Goal: Information Seeking & Learning: Understand process/instructions

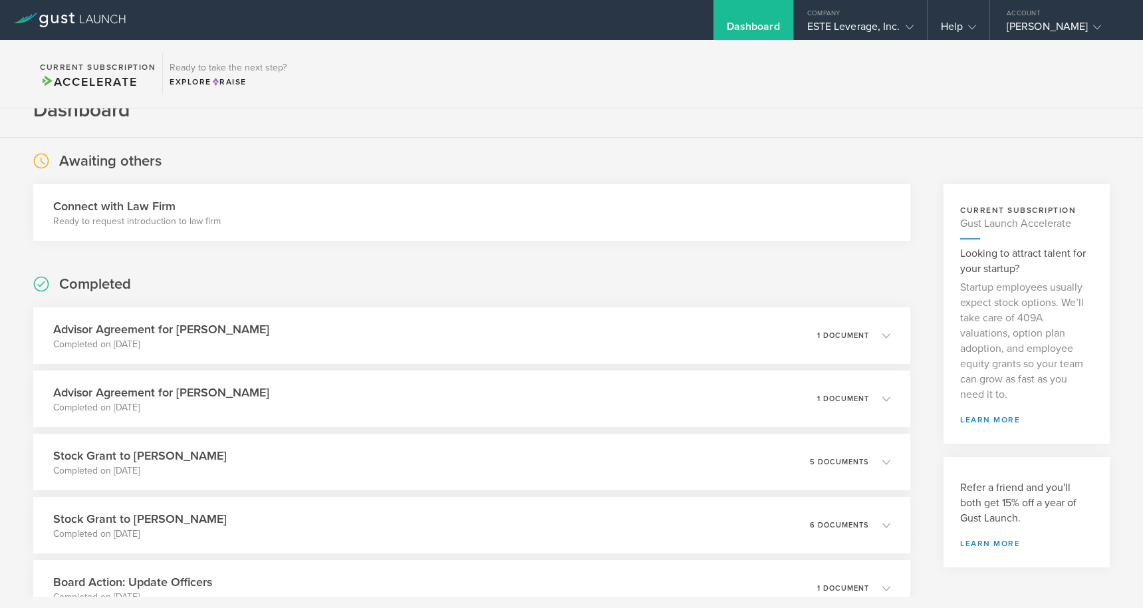
scroll to position [31, 0]
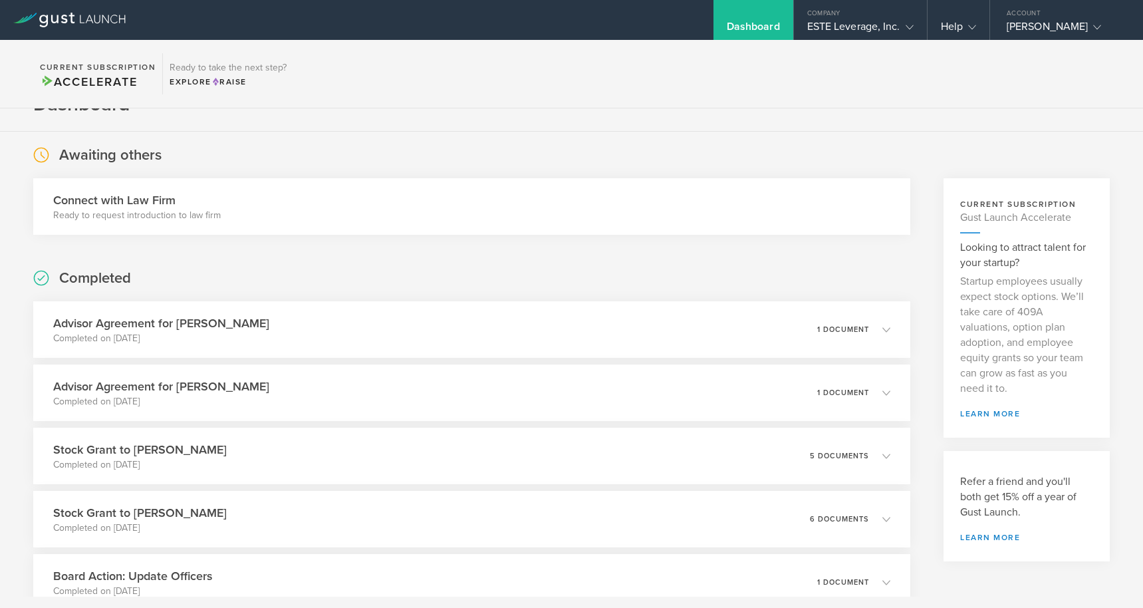
click at [520, 223] on div "Connect with Law Firm Ready to request introduction to law firm" at bounding box center [471, 206] width 877 height 57
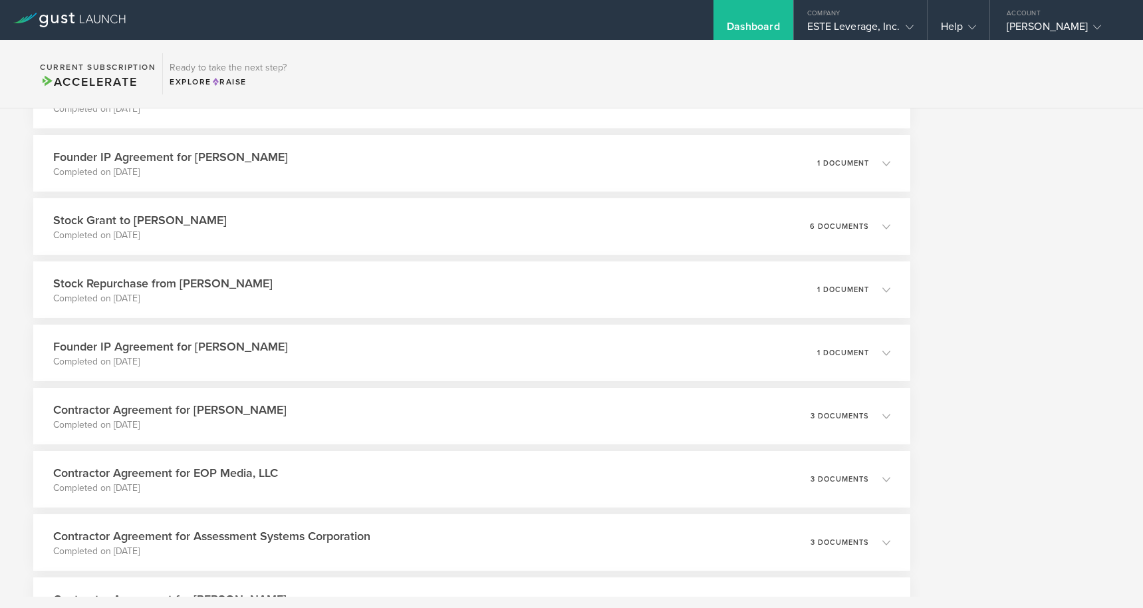
scroll to position [1378, 0]
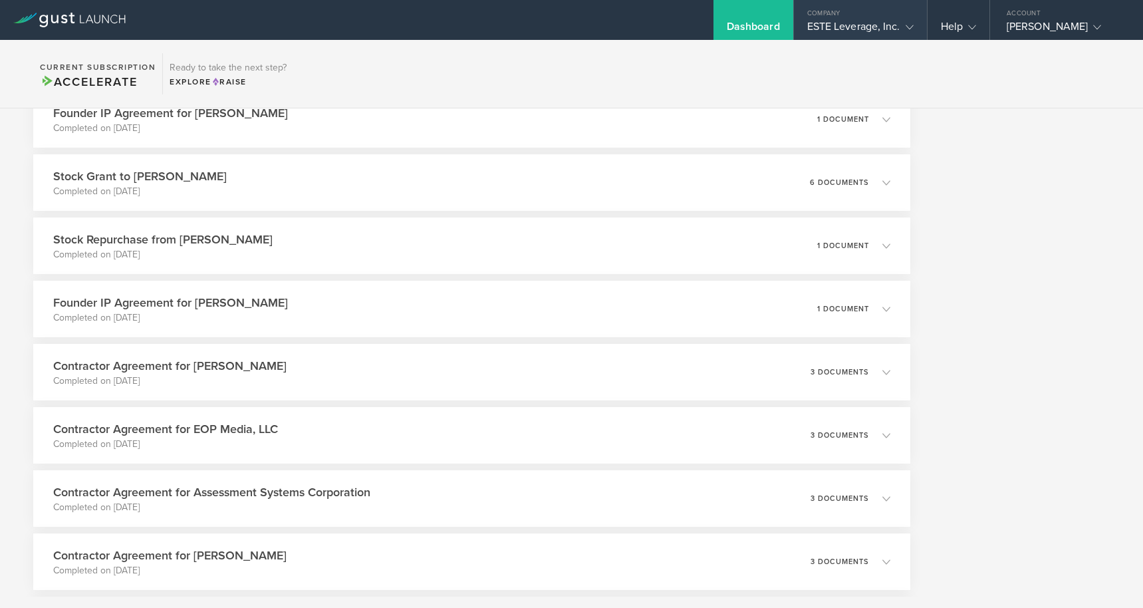
click at [908, 23] on gust-icon at bounding box center [906, 26] width 13 height 13
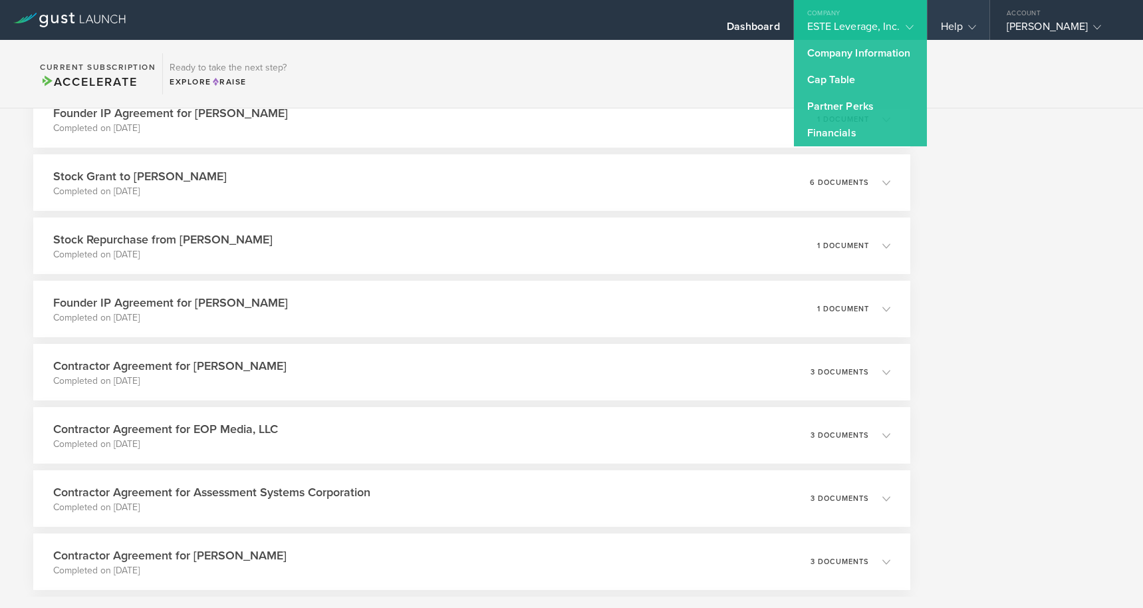
click at [981, 31] on div "Help" at bounding box center [959, 20] width 62 height 40
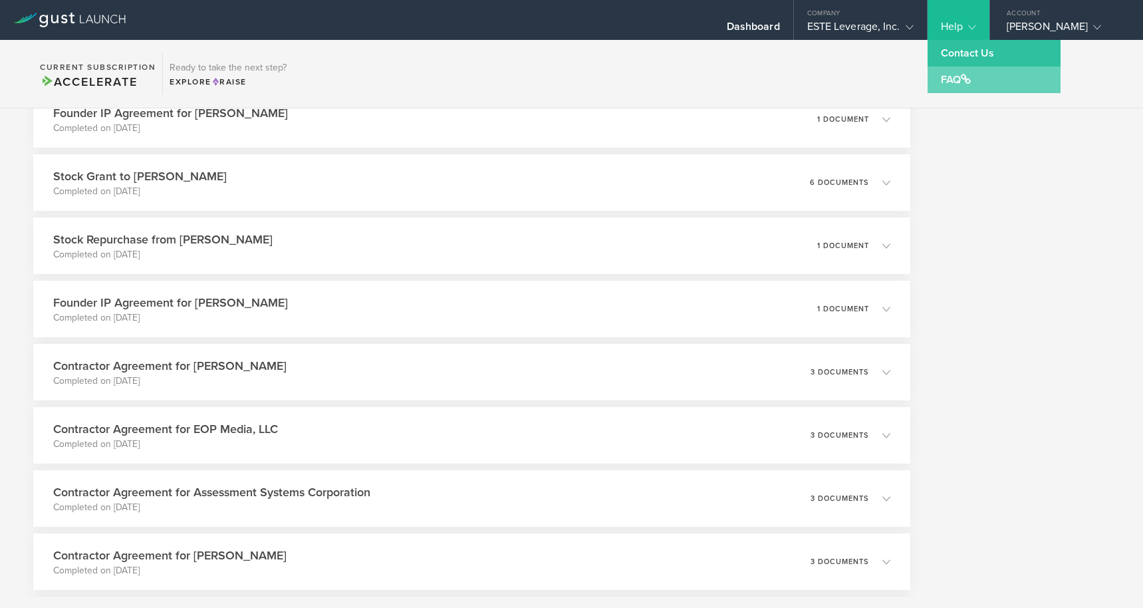
click at [962, 76] on link "FAQ" at bounding box center [994, 79] width 133 height 27
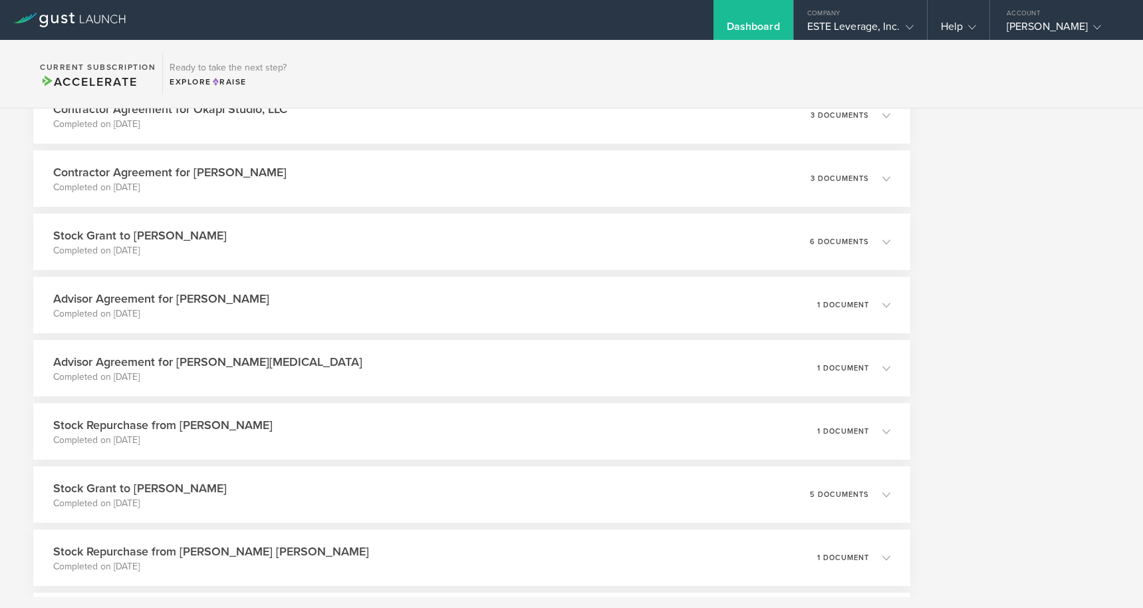
scroll to position [391, 0]
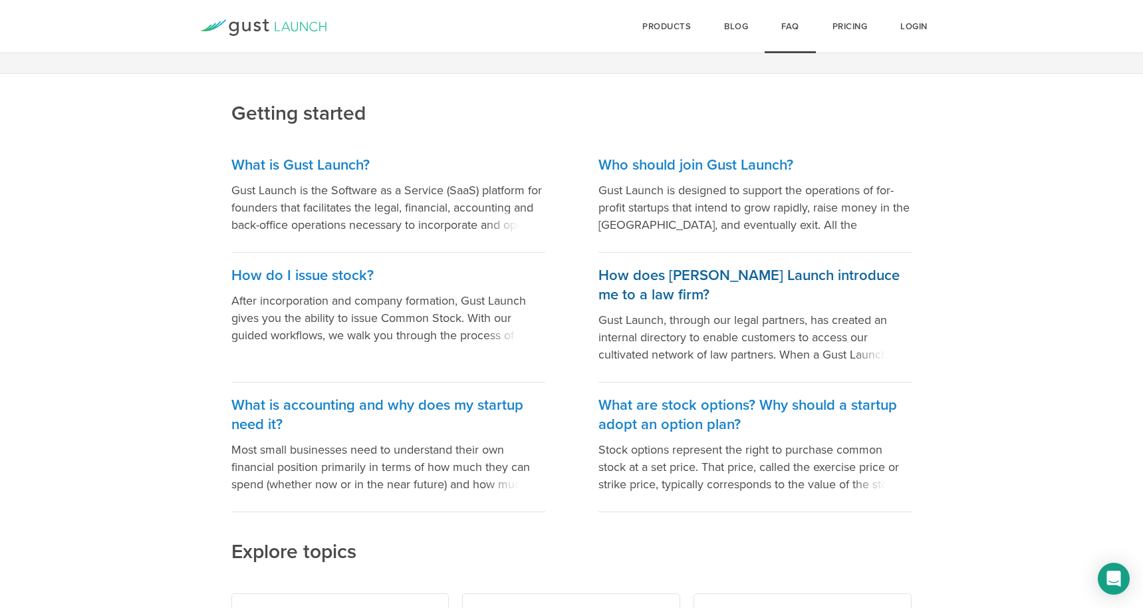
scroll to position [110, 0]
click at [868, 352] on span at bounding box center [883, 351] width 60 height 20
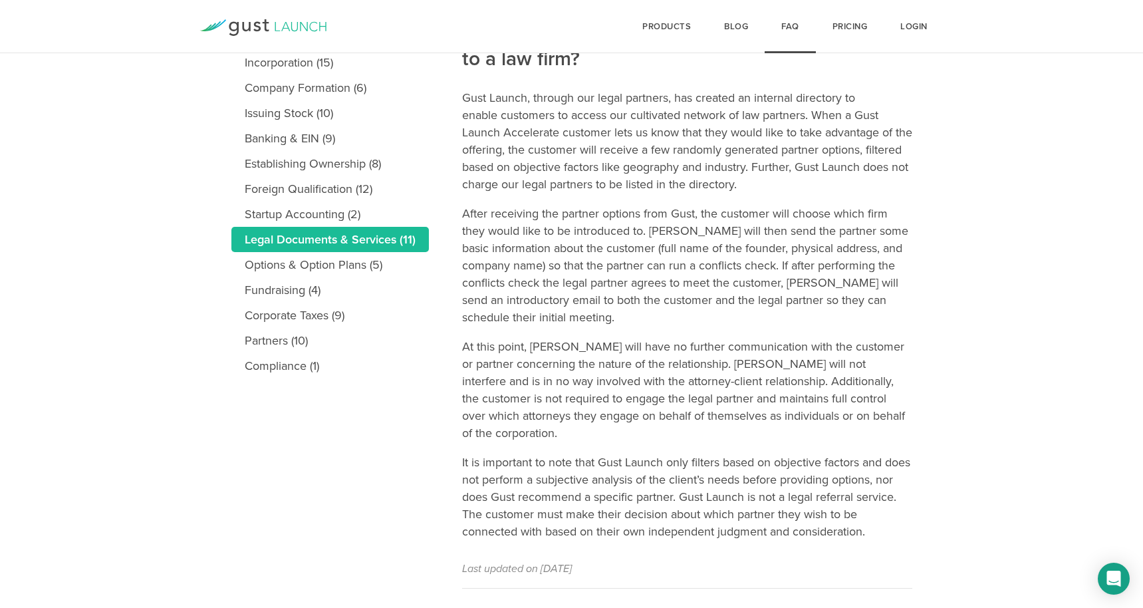
scroll to position [234, 0]
